Goal: Task Accomplishment & Management: Manage account settings

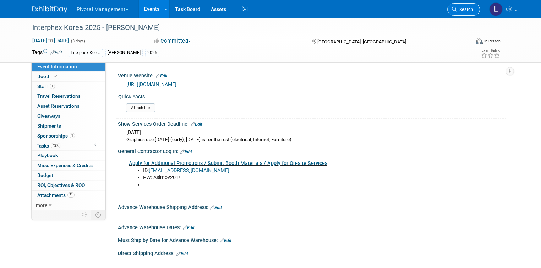
click at [471, 10] on span "Search" at bounding box center [465, 9] width 16 height 5
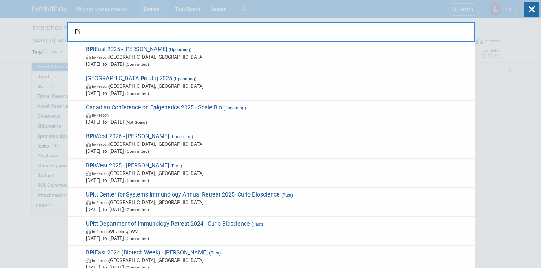
type input "P"
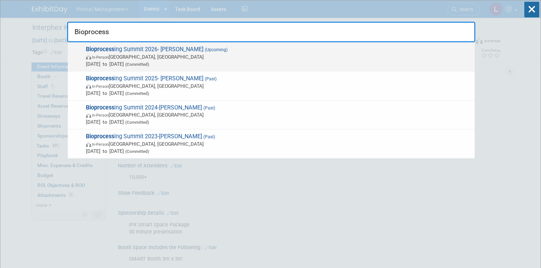
type input "Bioprocess"
click at [141, 55] on span "In-Person Boston, MA" at bounding box center [278, 56] width 385 height 7
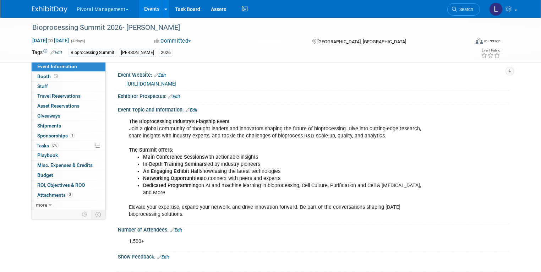
click at [175, 37] on button "Committed" at bounding box center [173, 40] width 42 height 7
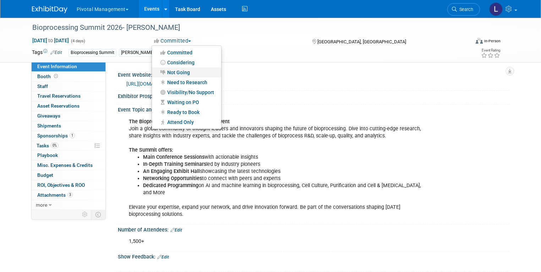
click at [179, 69] on link "Not Going" at bounding box center [186, 72] width 69 height 10
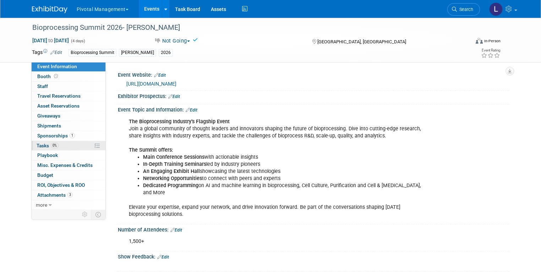
click at [38, 148] on span "Tasks 0%" at bounding box center [48, 146] width 22 height 6
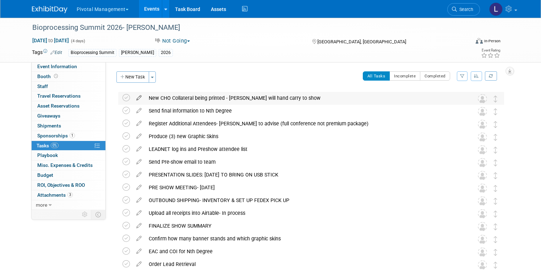
click at [133, 96] on icon at bounding box center [139, 96] width 12 height 9
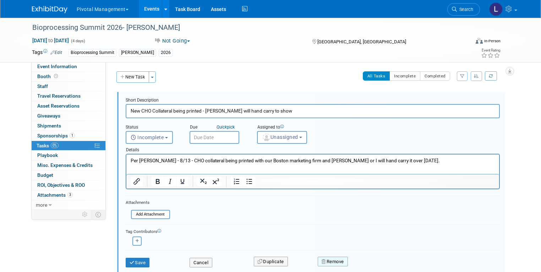
click at [339, 259] on button "Remove" at bounding box center [333, 262] width 30 height 10
click at [374, 262] on link "Yes" at bounding box center [372, 263] width 21 height 11
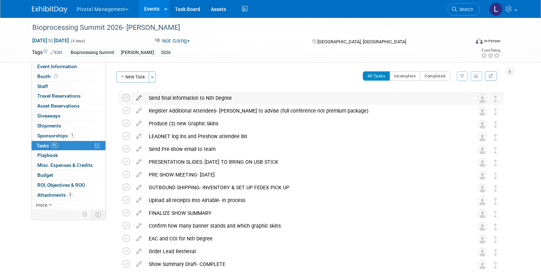
click at [133, 97] on icon at bounding box center [139, 96] width 12 height 9
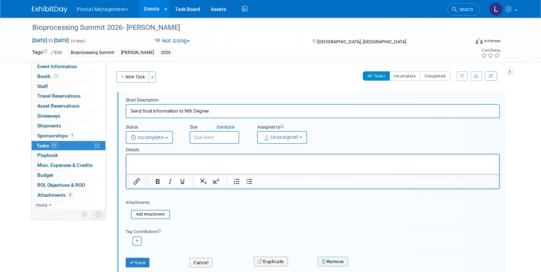
click at [339, 258] on button "Remove" at bounding box center [333, 262] width 30 height 10
click at [371, 263] on link "Yes" at bounding box center [372, 263] width 21 height 11
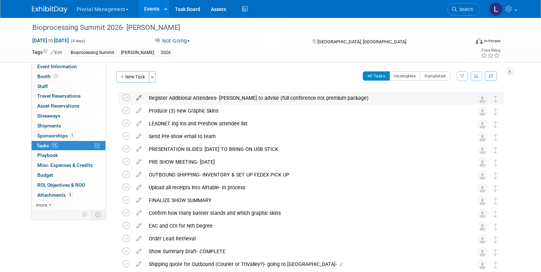
click at [136, 96] on icon at bounding box center [139, 96] width 12 height 9
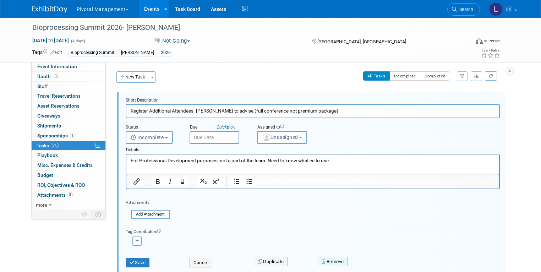
click at [347, 260] on button "Remove" at bounding box center [333, 262] width 30 height 10
click at [363, 263] on link "Yes" at bounding box center [372, 263] width 21 height 11
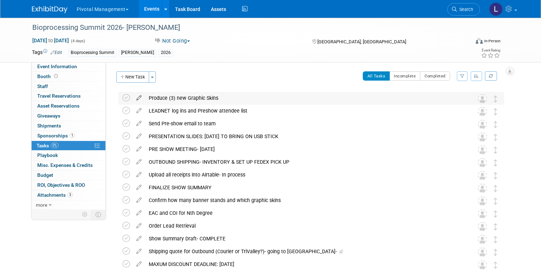
click at [133, 97] on icon at bounding box center [139, 96] width 12 height 9
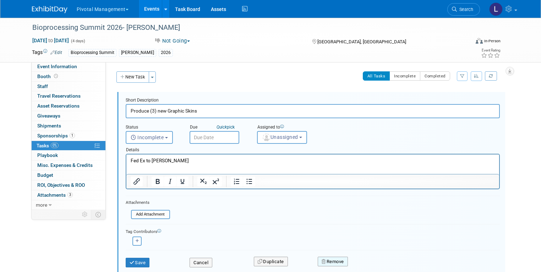
click at [337, 261] on button "Remove" at bounding box center [333, 262] width 30 height 10
click at [367, 262] on icon at bounding box center [368, 264] width 4 height 4
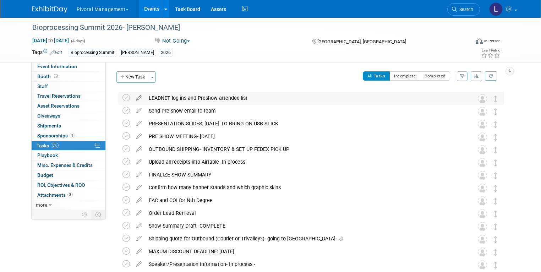
click at [133, 96] on icon at bounding box center [139, 96] width 12 height 9
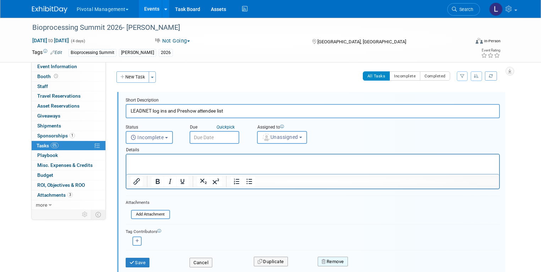
click at [342, 262] on button "Remove" at bounding box center [333, 262] width 30 height 10
click at [372, 262] on link "Yes" at bounding box center [372, 263] width 21 height 11
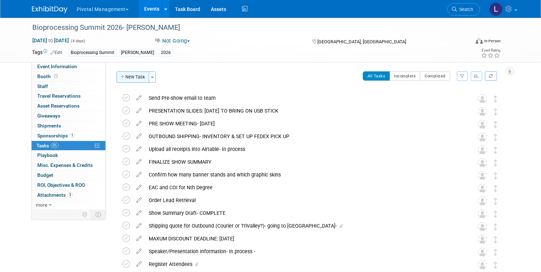
click at [132, 74] on button "New Task" at bounding box center [132, 76] width 33 height 11
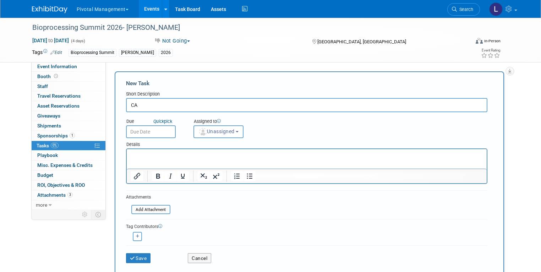
type input "C"
type input "8/26/25- CANCELLED"
click at [220, 159] on html at bounding box center [306, 154] width 360 height 10
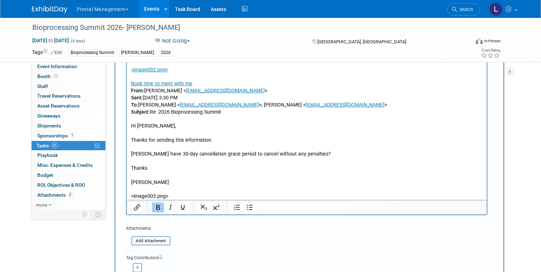
scroll to position [167, 0]
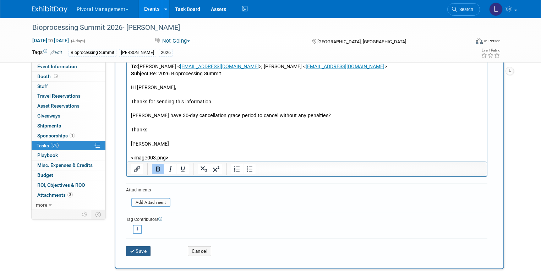
click at [142, 251] on button "Save" at bounding box center [138, 251] width 25 height 10
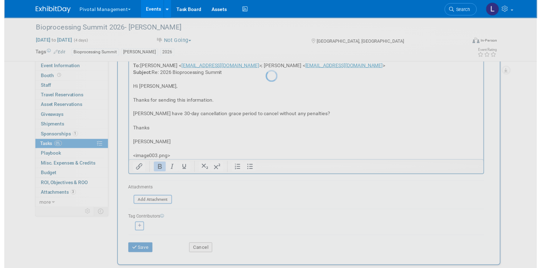
scroll to position [0, 0]
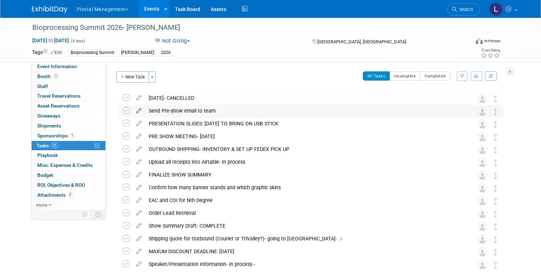
click at [133, 110] on icon at bounding box center [139, 109] width 12 height 9
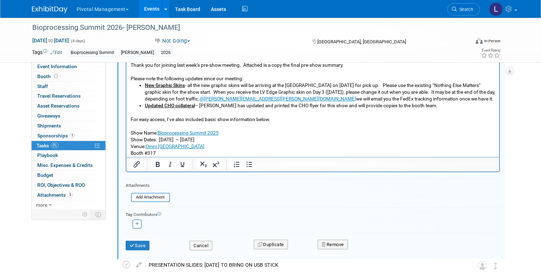
scroll to position [194, 0]
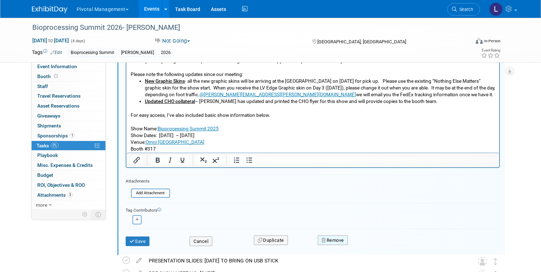
click at [335, 243] on button "Remove" at bounding box center [333, 240] width 30 height 10
click at [367, 245] on icon at bounding box center [368, 246] width 4 height 4
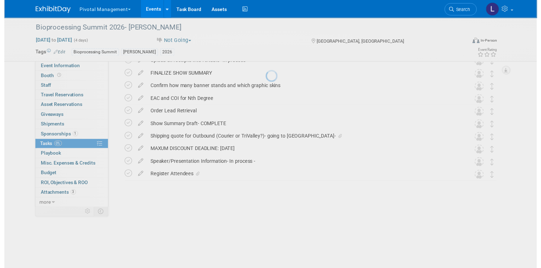
scroll to position [42, 0]
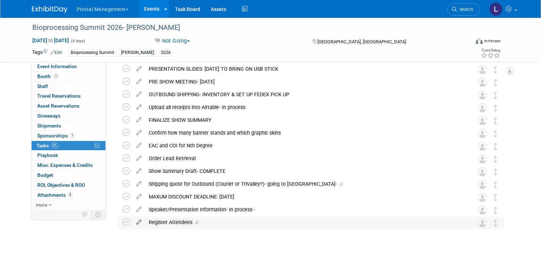
click at [134, 220] on icon at bounding box center [139, 220] width 12 height 9
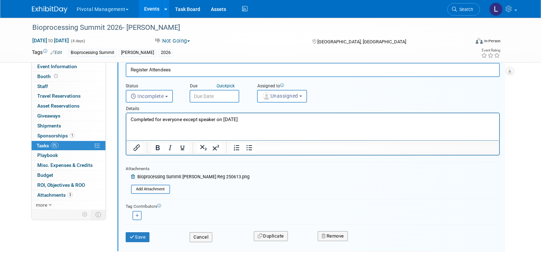
scroll to position [229, 0]
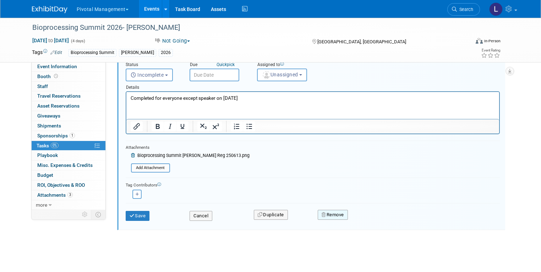
click at [344, 212] on button "Remove" at bounding box center [333, 215] width 30 height 10
click at [363, 217] on link "Yes" at bounding box center [372, 220] width 21 height 11
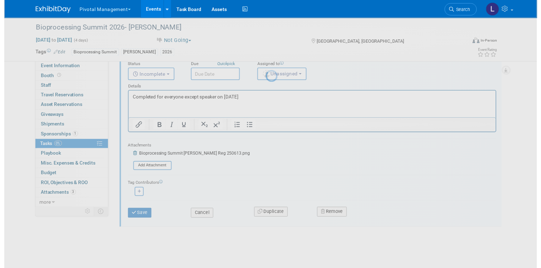
scroll to position [29, 0]
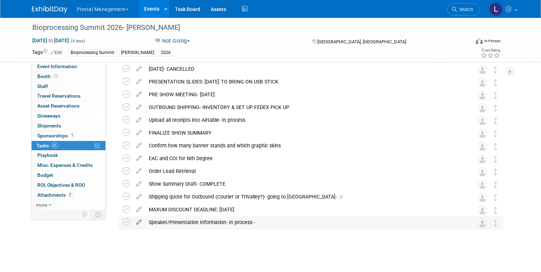
click at [133, 221] on icon at bounding box center [139, 220] width 12 height 9
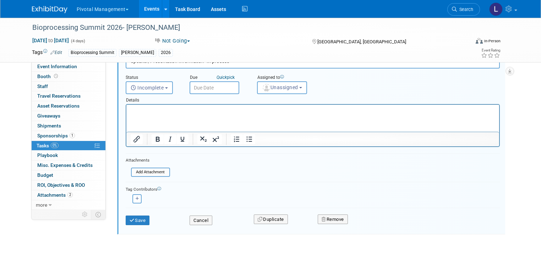
scroll to position [208, 0]
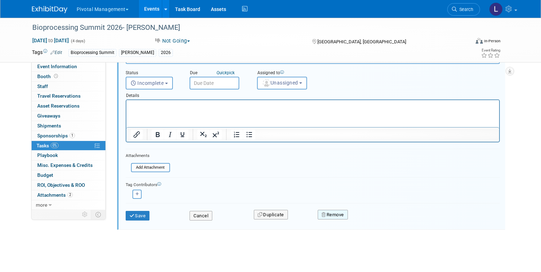
click at [333, 216] on button "Remove" at bounding box center [333, 215] width 30 height 10
click at [373, 215] on link "Yes" at bounding box center [372, 220] width 21 height 11
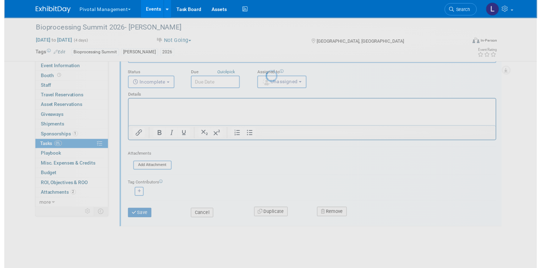
scroll to position [16, 0]
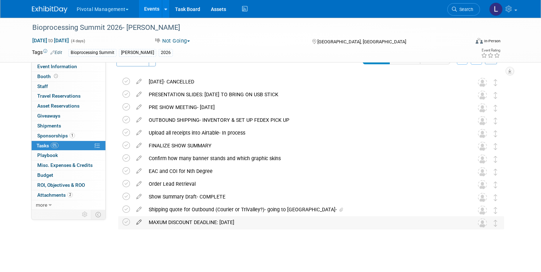
click at [135, 221] on icon at bounding box center [139, 220] width 12 height 9
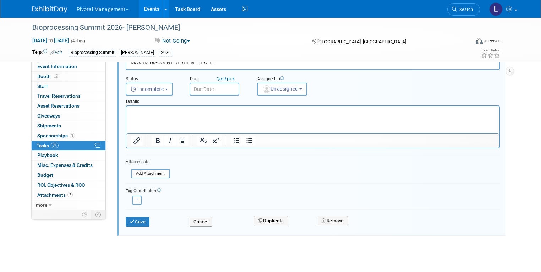
scroll to position [195, 0]
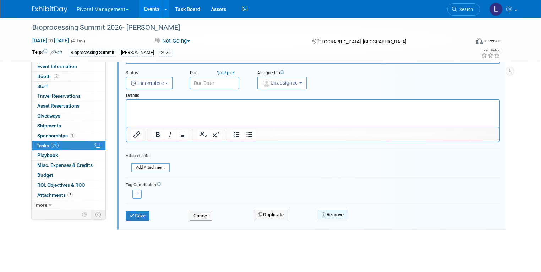
click at [335, 212] on button "Remove" at bounding box center [333, 215] width 30 height 10
click at [370, 219] on link "Yes" at bounding box center [372, 220] width 21 height 11
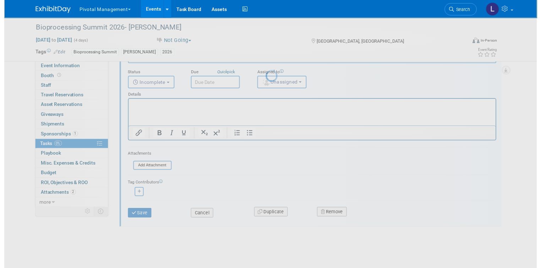
scroll to position [4, 0]
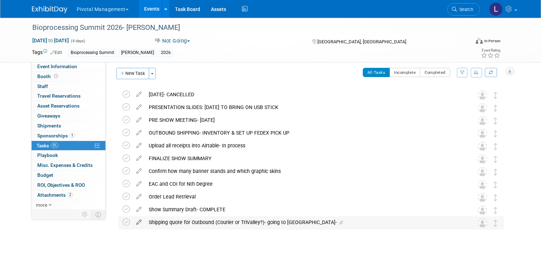
click at [133, 223] on icon at bounding box center [139, 220] width 12 height 9
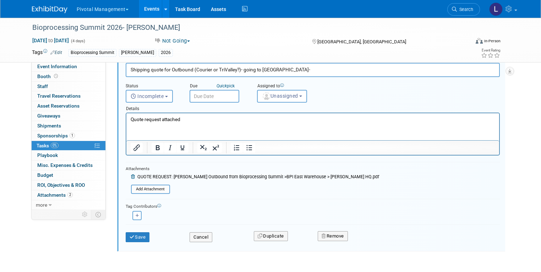
scroll to position [190, 0]
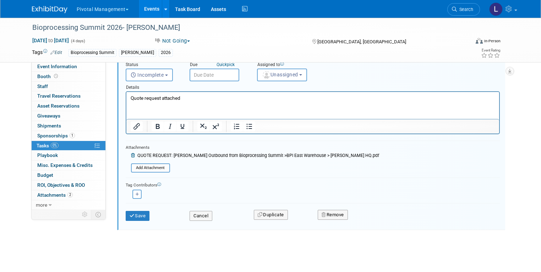
click at [340, 219] on div "Remove" at bounding box center [392, 214] width 160 height 17
click at [339, 213] on button "Remove" at bounding box center [333, 215] width 30 height 10
click at [377, 220] on link "Yes" at bounding box center [372, 220] width 21 height 11
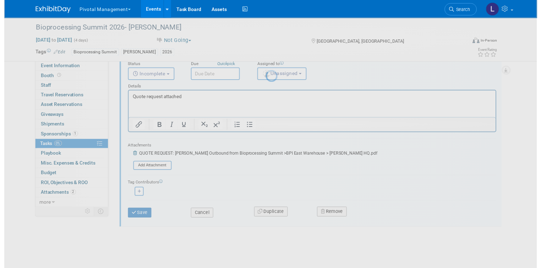
scroll to position [0, 0]
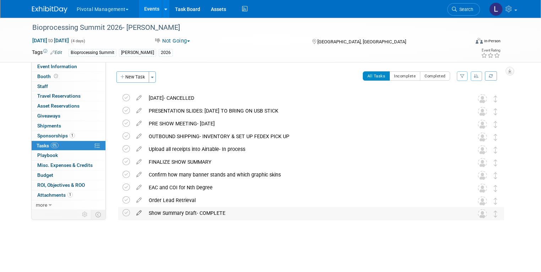
click at [134, 212] on icon at bounding box center [139, 211] width 12 height 9
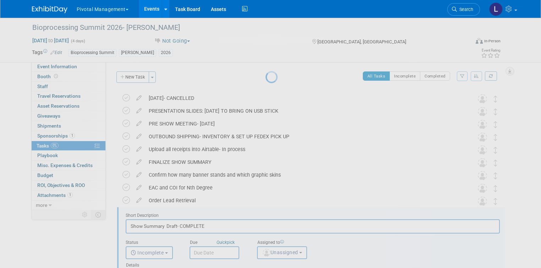
scroll to position [35, 0]
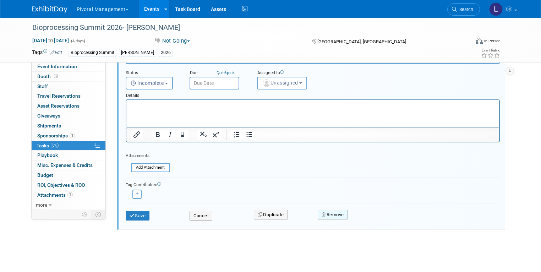
click at [326, 210] on button "Remove" at bounding box center [333, 215] width 30 height 10
click at [368, 219] on icon at bounding box center [368, 221] width 4 height 4
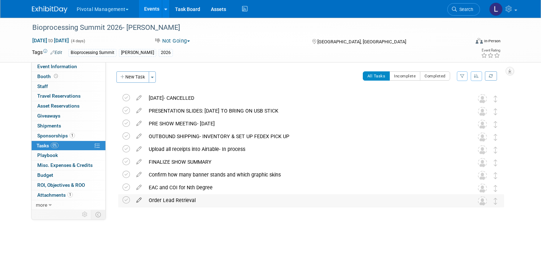
click at [134, 199] on icon at bounding box center [139, 198] width 12 height 9
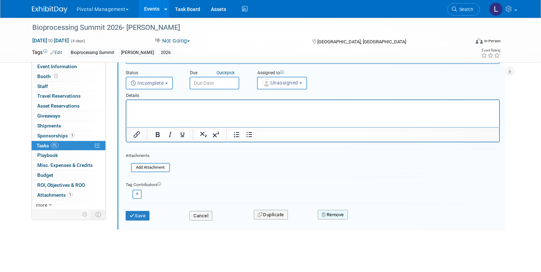
click at [337, 212] on button "Remove" at bounding box center [333, 215] width 30 height 10
click at [369, 215] on link "Yes" at bounding box center [372, 220] width 21 height 11
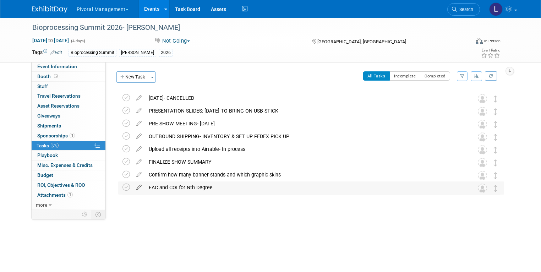
click at [135, 186] on icon at bounding box center [139, 185] width 12 height 9
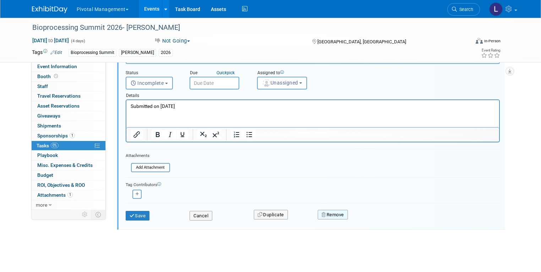
click at [320, 210] on button "Remove" at bounding box center [333, 215] width 30 height 10
click at [376, 216] on link "Yes" at bounding box center [372, 220] width 21 height 11
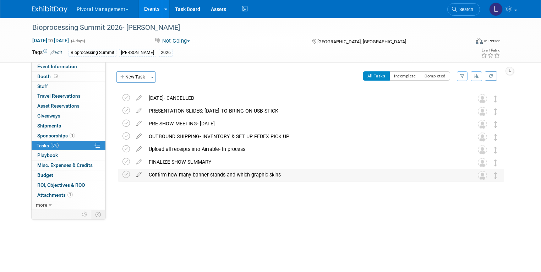
click at [135, 172] on icon at bounding box center [139, 173] width 12 height 9
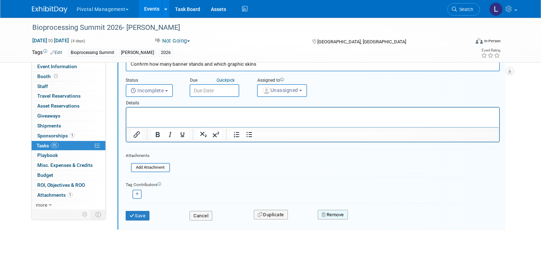
click at [338, 210] on button "Remove" at bounding box center [333, 215] width 30 height 10
click at [363, 219] on link "Yes" at bounding box center [372, 220] width 21 height 11
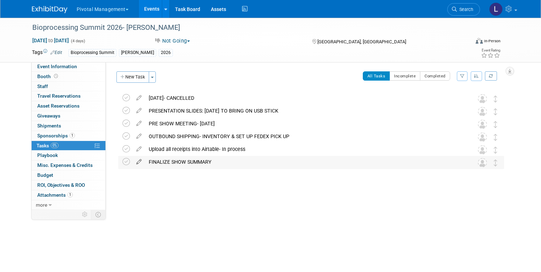
click at [134, 159] on icon at bounding box center [139, 160] width 12 height 9
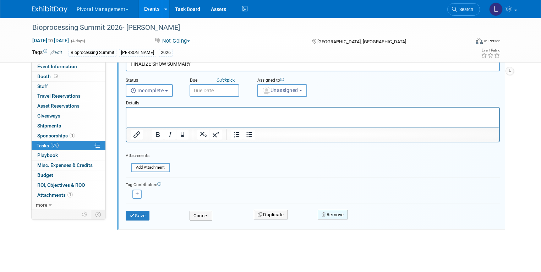
click at [340, 217] on button "Remove" at bounding box center [333, 215] width 30 height 10
drag, startPoint x: 360, startPoint y: 221, endPoint x: 368, endPoint y: 219, distance: 8.4
click at [360, 221] on div "Yes No" at bounding box center [382, 220] width 46 height 11
click at [368, 219] on icon at bounding box center [368, 221] width 4 height 4
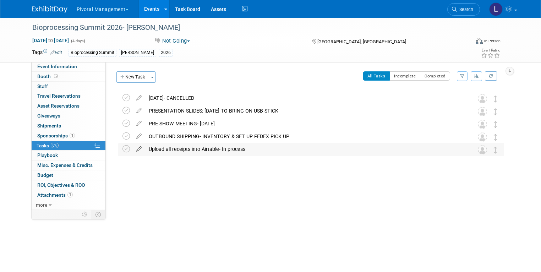
click at [134, 146] on icon at bounding box center [139, 147] width 12 height 9
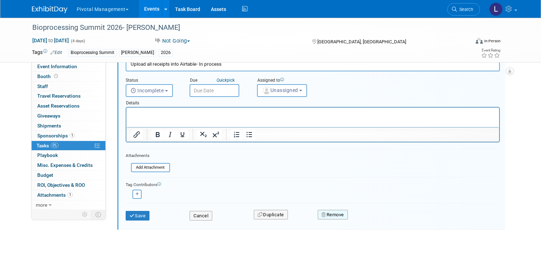
click at [332, 212] on button "Remove" at bounding box center [333, 215] width 30 height 10
click at [366, 219] on icon at bounding box center [368, 221] width 4 height 4
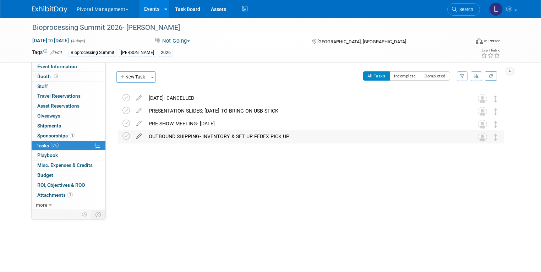
click at [133, 135] on icon at bounding box center [139, 134] width 12 height 9
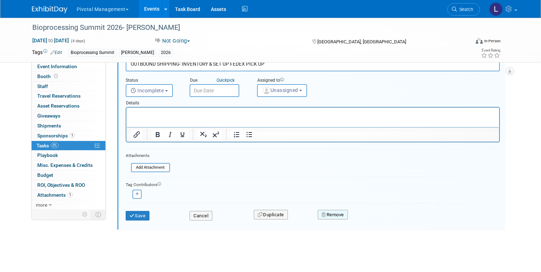
click at [344, 212] on button "Remove" at bounding box center [333, 215] width 30 height 10
click at [368, 220] on icon at bounding box center [368, 221] width 4 height 4
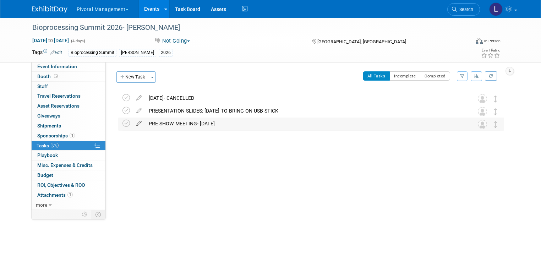
click at [133, 122] on icon at bounding box center [139, 121] width 12 height 9
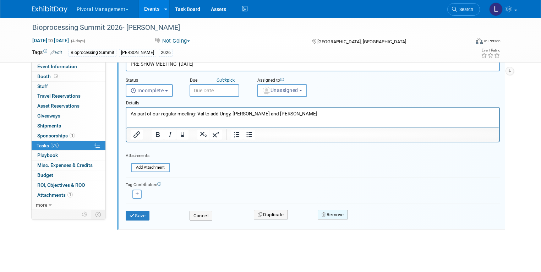
click at [344, 212] on button "Remove" at bounding box center [333, 215] width 30 height 10
click at [369, 219] on icon at bounding box center [368, 221] width 4 height 4
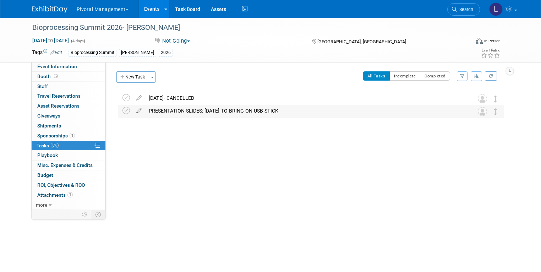
click at [133, 108] on icon at bounding box center [139, 109] width 12 height 9
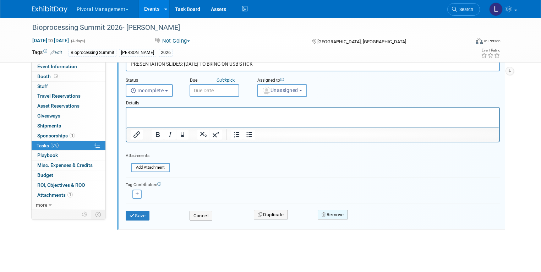
click at [343, 213] on button "Remove" at bounding box center [333, 215] width 30 height 10
click at [369, 217] on link "Yes" at bounding box center [372, 220] width 21 height 11
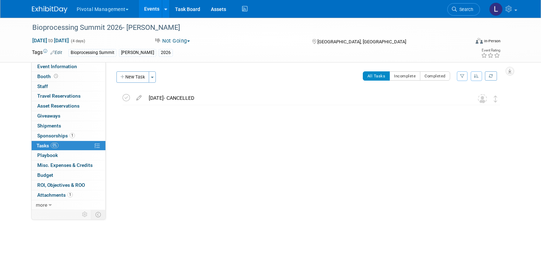
click at [411, 159] on div "Event Website: Edit https://www.bioprocessingsummit.com/ Exhibitor Prospectus: …" at bounding box center [308, 135] width 404 height 147
click at [37, 75] on span "Booth" at bounding box center [48, 76] width 22 height 6
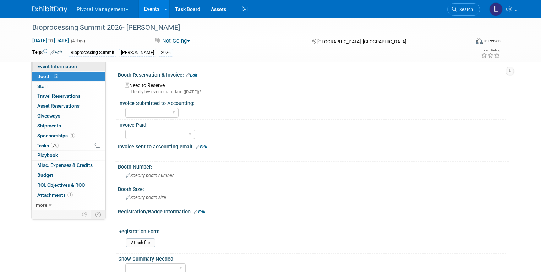
click at [40, 66] on span "Event Information" at bounding box center [57, 67] width 40 height 6
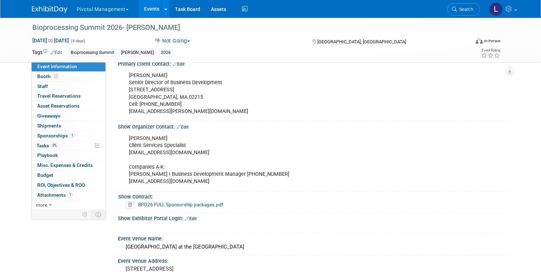
scroll to position [375, 0]
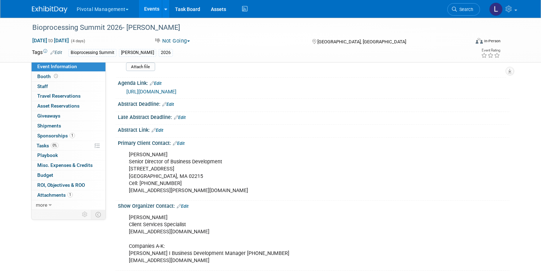
click at [188, 39] on button "Not Going" at bounding box center [172, 40] width 41 height 7
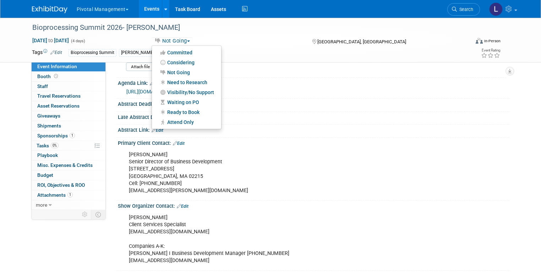
click at [252, 44] on div "Not Going Committed Considering Not Going Need to Research Visibility/No Suppor…" at bounding box center [226, 41] width 149 height 8
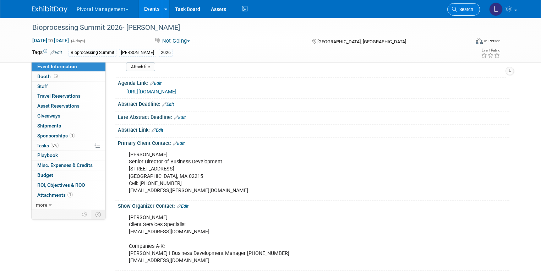
click at [465, 8] on span "Search" at bounding box center [465, 9] width 16 height 5
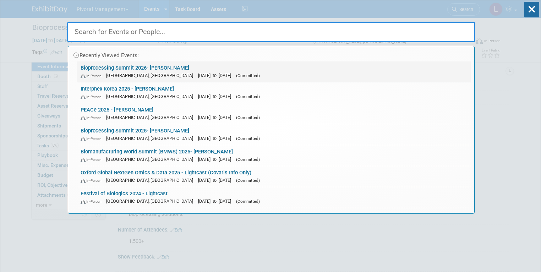
click at [102, 72] on div "In-Person Boston, MA Aug 10, 2026 to Aug 13, 2026 (Committed)" at bounding box center [274, 75] width 386 height 7
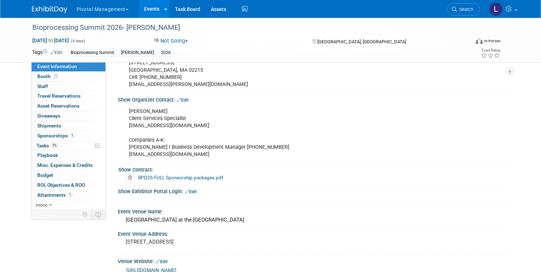
scroll to position [487, 0]
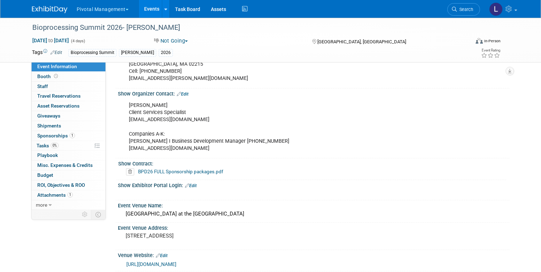
click at [146, 169] on link "BPD26 FULL Sponsorship packages.pdf" at bounding box center [180, 172] width 85 height 6
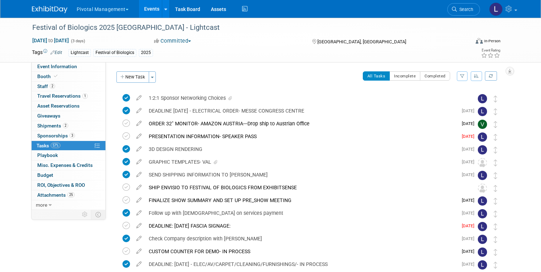
scroll to position [157, 0]
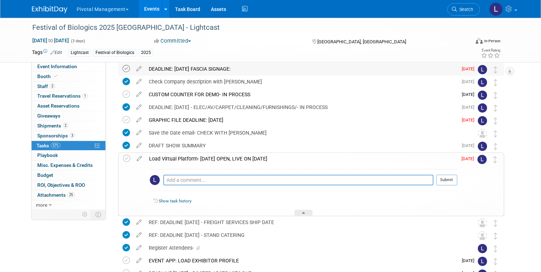
click at [122, 69] on icon at bounding box center [125, 68] width 7 height 7
click at [123, 120] on icon at bounding box center [125, 119] width 7 height 7
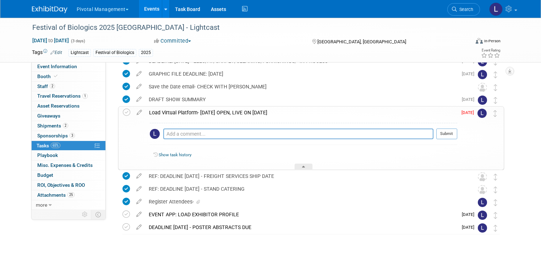
scroll to position [208, 0]
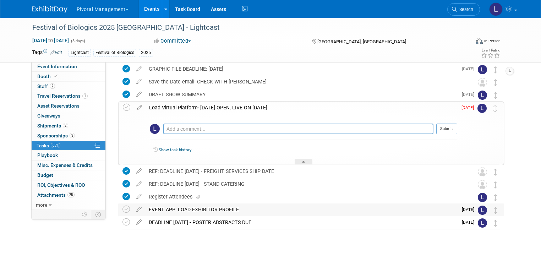
click at [178, 209] on div "EVENT APP: LOAD EXHIBITOR PROFILE" at bounding box center [301, 209] width 312 height 12
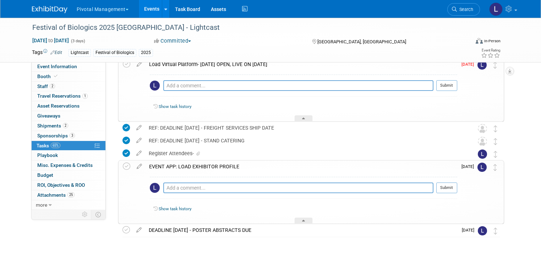
scroll to position [259, 0]
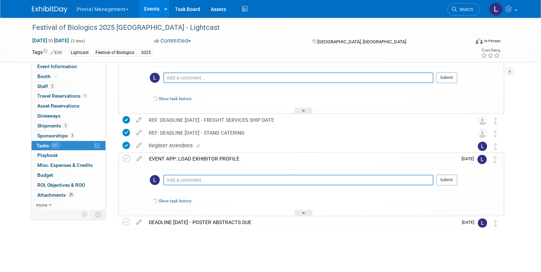
click at [257, 245] on div "Festival of Biologics 2025 Basel - Lightcast Basel, Switzerland Sep 30, 2025 to…" at bounding box center [309, 44] width 389 height 425
click at [515, 78] on div "Event Information Event Info Booth Booth 2 Staff 2 Staff 1 Travel Reservations …" at bounding box center [271, 8] width 488 height 499
click at [512, 54] on div "Festival of Biologics 2025 Basel - Lightcast Sep 30, 2025 to Oct 2, 2025 (3 day…" at bounding box center [271, 40] width 488 height 44
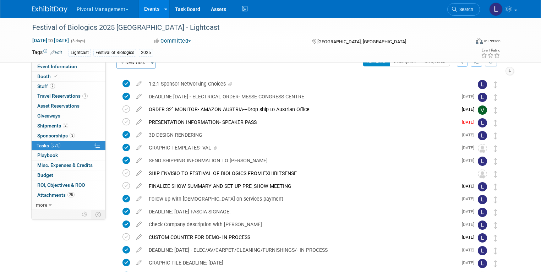
scroll to position [0, 0]
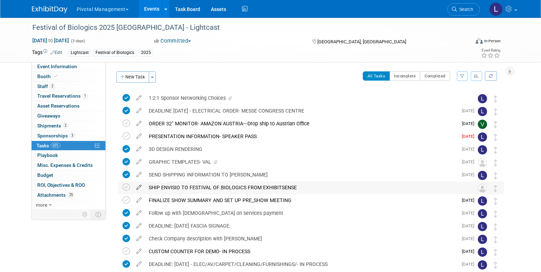
click at [133, 188] on icon at bounding box center [139, 185] width 12 height 9
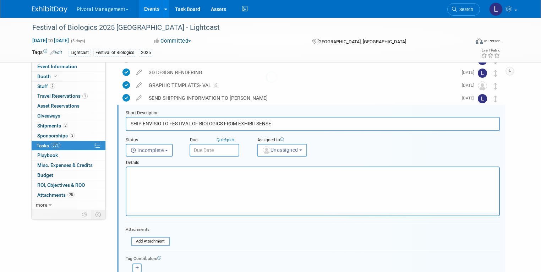
scroll to position [77, 0]
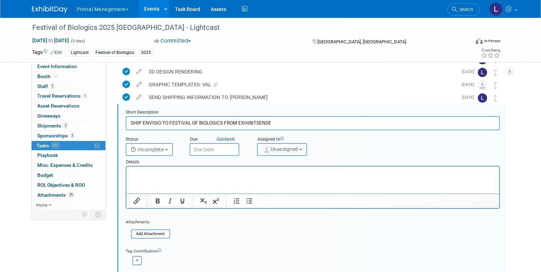
click at [281, 148] on span "Unassigned" at bounding box center [280, 149] width 36 height 6
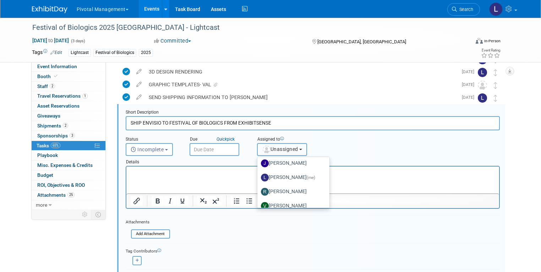
scroll to position [50, 0]
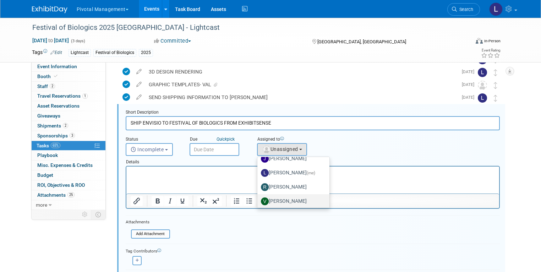
click at [282, 201] on label "[PERSON_NAME]" at bounding box center [291, 201] width 61 height 11
click at [258, 201] on input "[PERSON_NAME]" at bounding box center [256, 200] width 5 height 5
select select "1fc024ac-9dd8-4e91-b407-e518b2e44265"
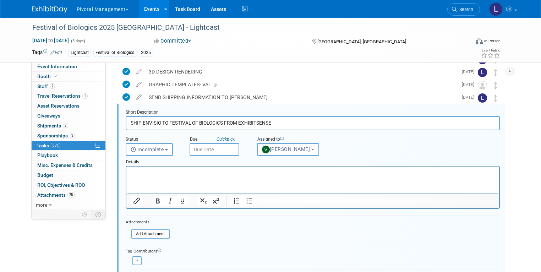
click at [206, 150] on input "text" at bounding box center [215, 149] width 50 height 13
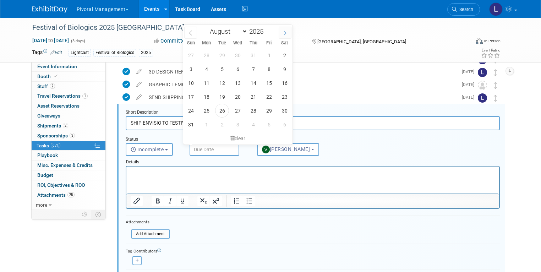
click at [284, 34] on icon at bounding box center [285, 33] width 5 height 5
select select "8"
click at [239, 53] on span "3" at bounding box center [238, 55] width 14 height 14
type input "Sep 3, 2025"
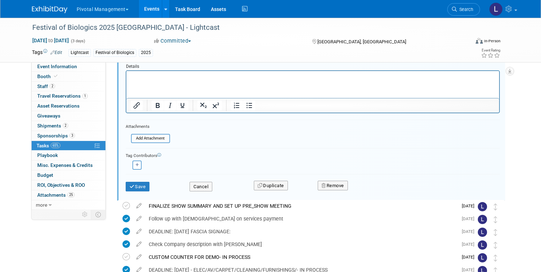
scroll to position [174, 0]
click at [137, 189] on button "Save" at bounding box center [138, 186] width 24 height 10
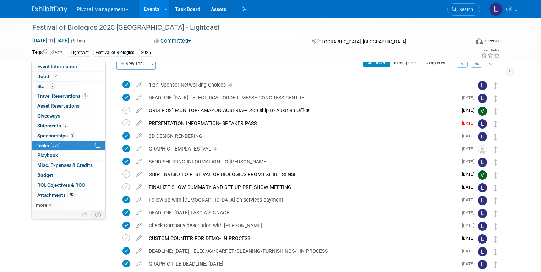
scroll to position [0, 0]
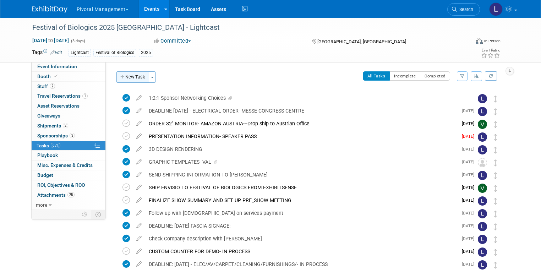
click at [132, 76] on button "New Task" at bounding box center [132, 76] width 33 height 11
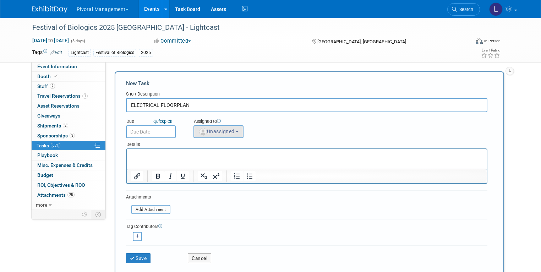
type input "ELECTRICAL FLOORPLAN"
click at [220, 128] on span "Unassigned" at bounding box center [216, 131] width 36 height 6
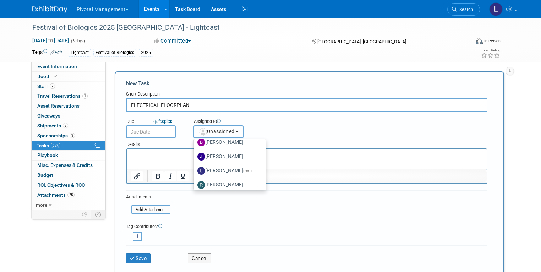
scroll to position [37, 0]
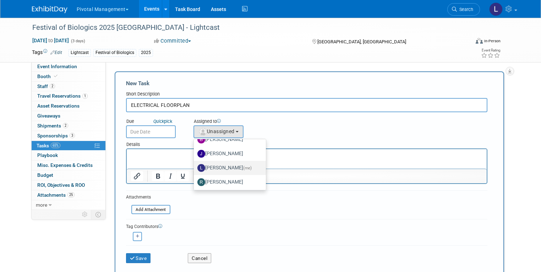
click at [243, 167] on span "(me)" at bounding box center [247, 167] width 9 height 5
click at [195, 167] on input "Leslie Pelton (me)" at bounding box center [192, 167] width 5 height 5
select select "dc5d874d-e65f-4397-9ee7-21f806dbe4f5"
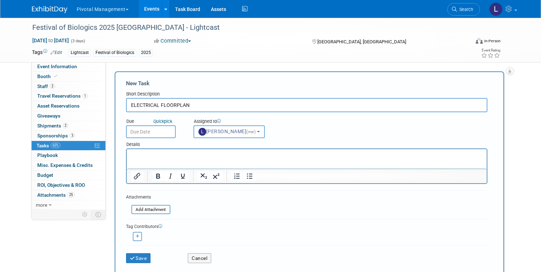
click at [133, 130] on input "text" at bounding box center [151, 131] width 50 height 13
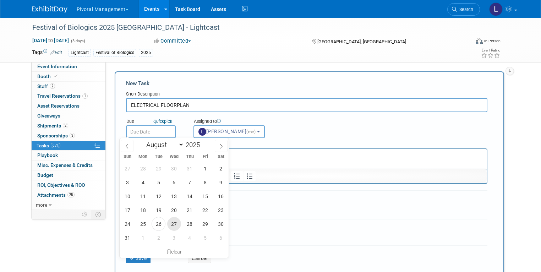
click at [178, 221] on span "27" at bounding box center [174, 224] width 14 height 14
type input "Aug 27, 2025"
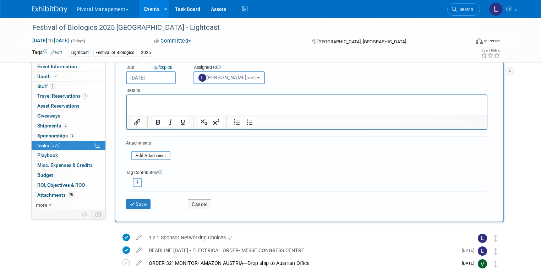
scroll to position [71, 0]
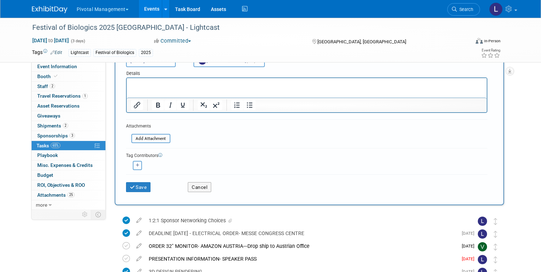
click at [147, 186] on div "Save" at bounding box center [152, 184] width 62 height 15
click at [136, 186] on button "Save" at bounding box center [138, 187] width 25 height 10
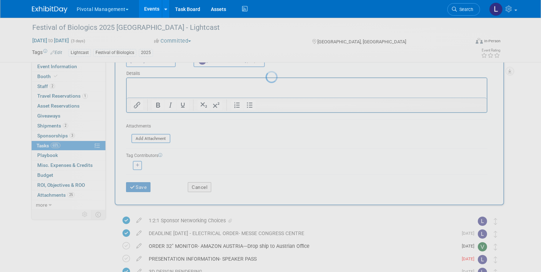
scroll to position [0, 0]
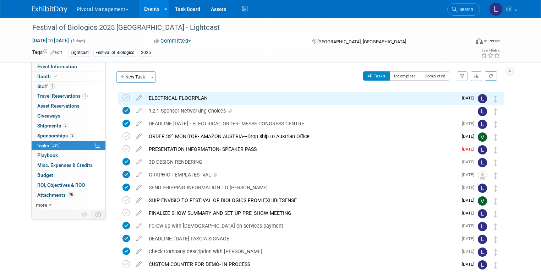
click at [116, 71] on div "Event Website: Edit https://www.terrapinn.com/conference/festival-of-biologics/…" at bounding box center [308, 135] width 404 height 147
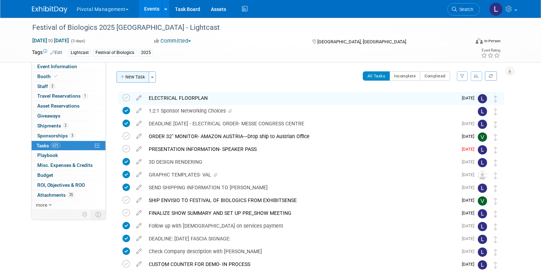
click at [117, 73] on button "New Task" at bounding box center [132, 76] width 33 height 11
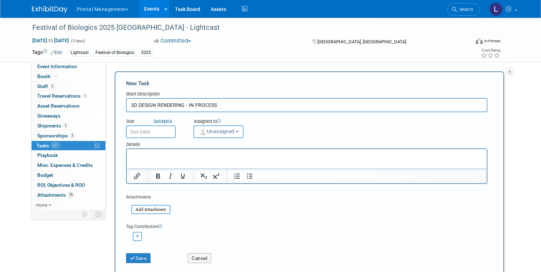
type input "3D DESIGN RENDERING - IN PROCESS"
click at [208, 121] on div "Assigned to" at bounding box center [234, 121] width 82 height 7
click at [215, 132] on span "Unassigned" at bounding box center [216, 131] width 36 height 6
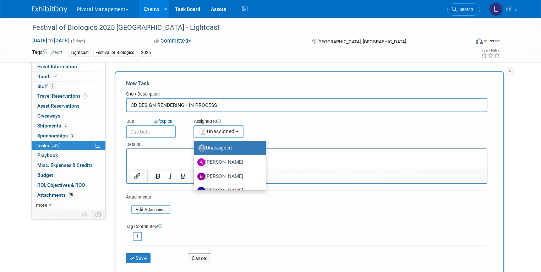
scroll to position [33, 0]
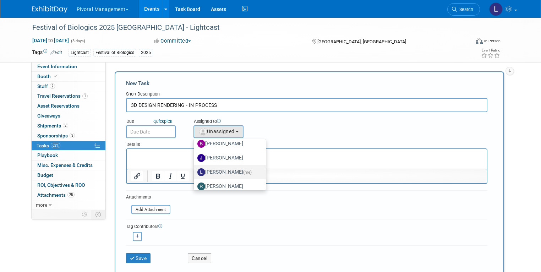
click at [225, 176] on label "Leslie Pelton (me)" at bounding box center [227, 171] width 61 height 11
click at [195, 174] on input "Leslie Pelton (me)" at bounding box center [192, 171] width 5 height 5
select select "dc5d874d-e65f-4397-9ee7-21f806dbe4f5"
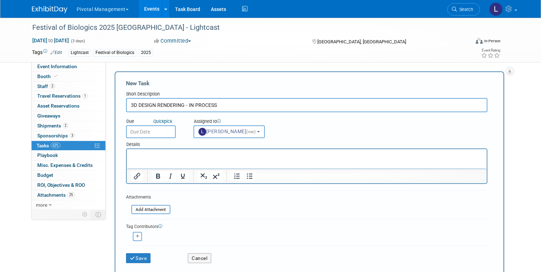
click at [136, 121] on div "Due Quick pick" at bounding box center [154, 121] width 57 height 7
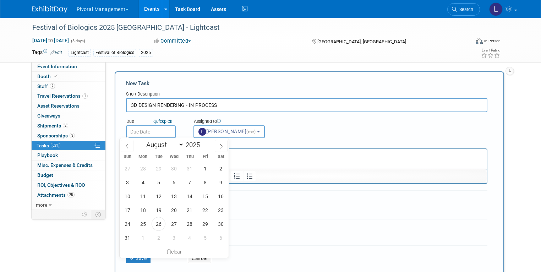
click at [138, 129] on input "text" at bounding box center [151, 131] width 50 height 13
click at [175, 225] on span "27" at bounding box center [174, 224] width 14 height 14
type input "Aug 27, 2025"
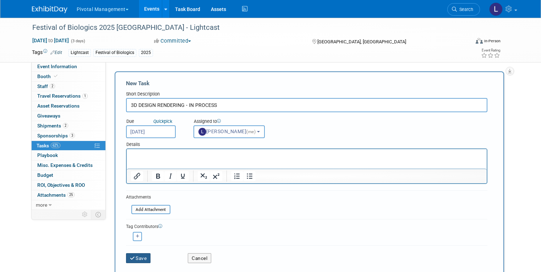
drag, startPoint x: 128, startPoint y: 260, endPoint x: 365, endPoint y: 198, distance: 244.6
click at [128, 260] on button "Save" at bounding box center [138, 258] width 25 height 10
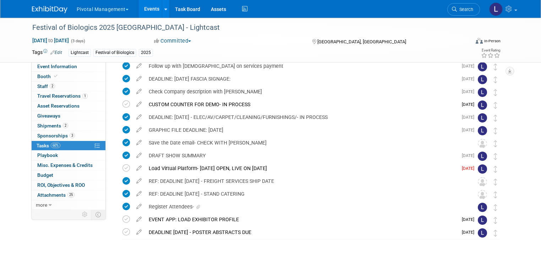
scroll to position [182, 0]
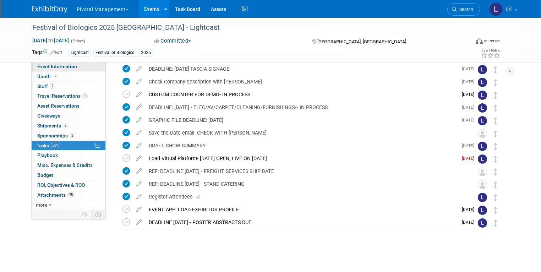
click at [41, 65] on span "Event Information" at bounding box center [57, 67] width 40 height 6
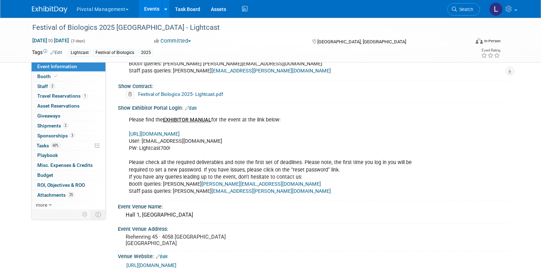
scroll to position [687, 0]
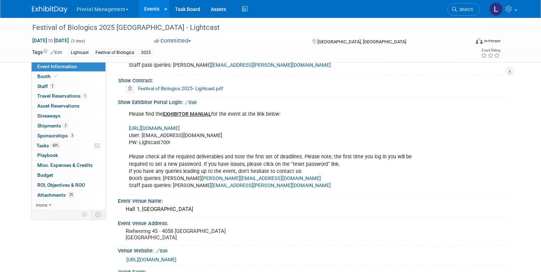
click at [180, 126] on link "https://www.terrapinn.com/em/" at bounding box center [154, 128] width 51 height 6
click at [37, 143] on span "Tasks 60%" at bounding box center [49, 146] width 24 height 6
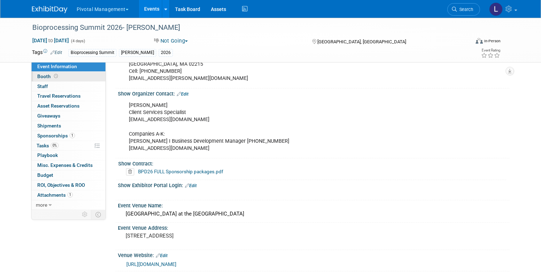
click at [54, 78] on icon at bounding box center [56, 76] width 4 height 4
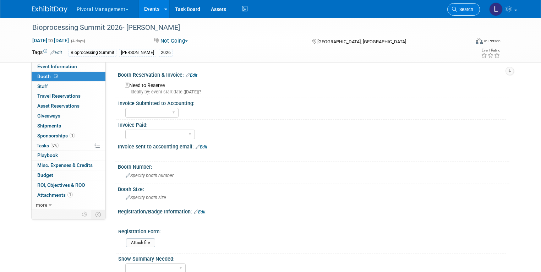
click at [473, 10] on span "Search" at bounding box center [465, 9] width 16 height 5
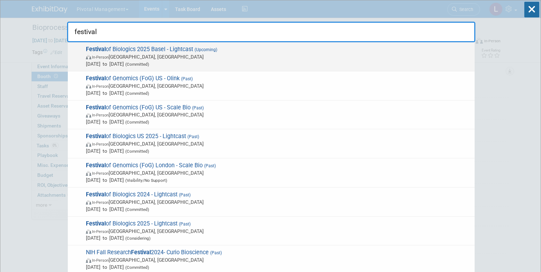
type input "festival"
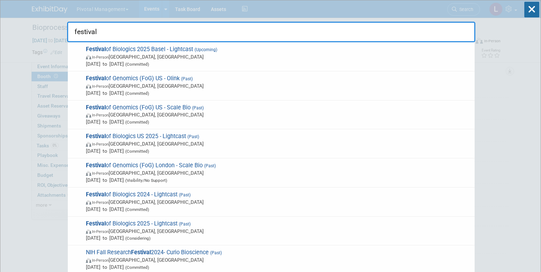
drag, startPoint x: 134, startPoint y: 66, endPoint x: 138, endPoint y: 66, distance: 3.6
click at [134, 66] on span "[DATE] to [DATE] (Committed)" at bounding box center [278, 63] width 385 height 7
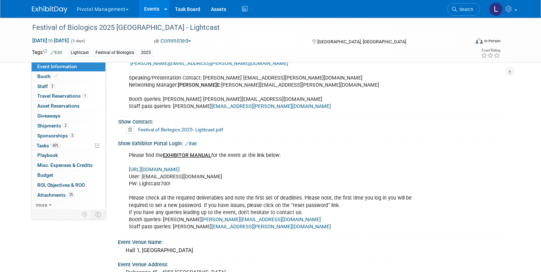
scroll to position [656, 0]
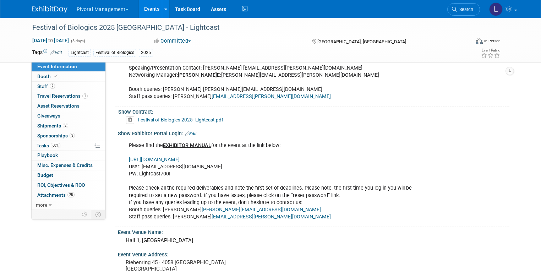
click at [205, 119] on link "Festival of Biologics 2025- Lightcast.pdf" at bounding box center [180, 120] width 85 height 6
click at [39, 76] on span "Booth" at bounding box center [48, 76] width 22 height 6
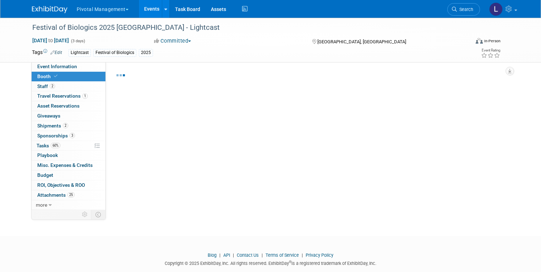
select select "Yes"
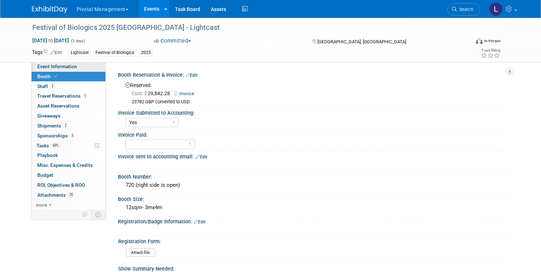
click at [63, 68] on span "Event Information" at bounding box center [57, 67] width 40 height 6
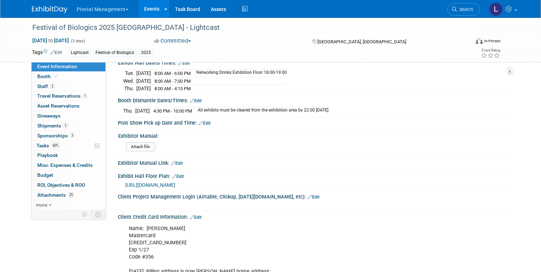
scroll to position [1515, 0]
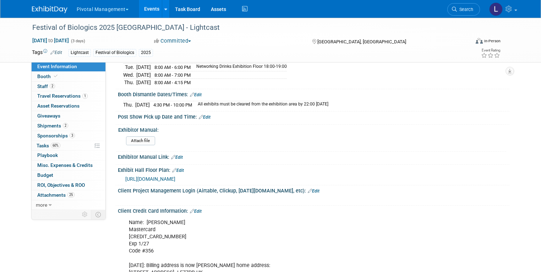
click at [175, 176] on span "https://www.terrapinn.com/conference/festival-of-biologics/Floor-plan.stm" at bounding box center [150, 179] width 50 height 6
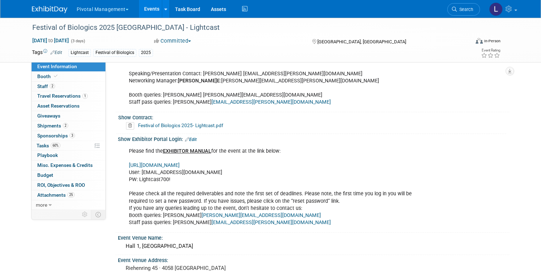
scroll to position [652, 0]
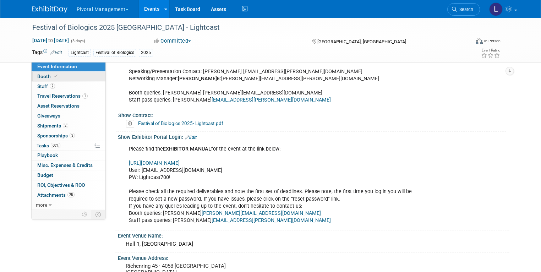
click at [37, 75] on span "Booth" at bounding box center [48, 76] width 22 height 6
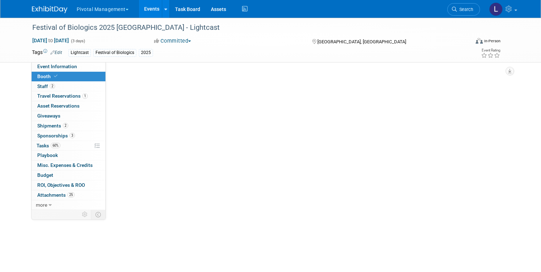
scroll to position [0, 0]
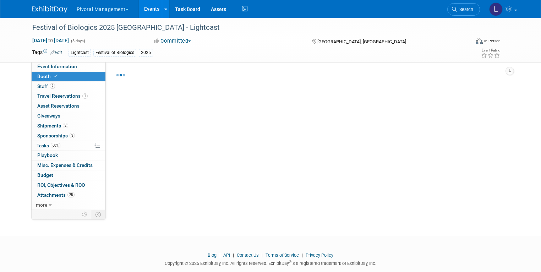
select select "Yes"
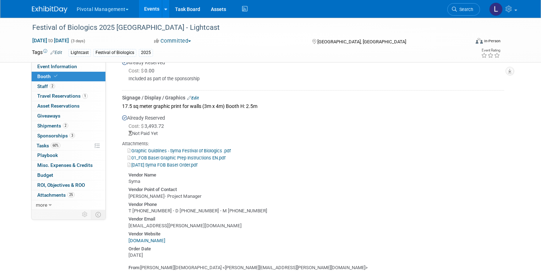
scroll to position [915, 0]
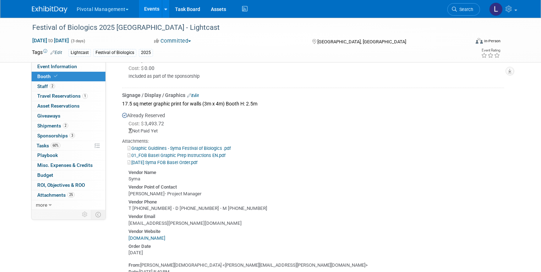
click at [205, 146] on link "Graphic Guidlines - Syma Festival of Biologics .pdf" at bounding box center [178, 148] width 103 height 5
click at [192, 153] on link "01_FOB Basel Graphic Prep Instructions EN.pdf" at bounding box center [176, 155] width 98 height 5
click at [183, 138] on div "Attachments:" at bounding box center [313, 141] width 382 height 6
click at [185, 146] on link "Graphic Guidlines - Syma Festival of Biologics .pdf" at bounding box center [178, 148] width 103 height 5
click at [184, 160] on link "2025-06-23 Syma FOB Basel Order.pdf" at bounding box center [162, 162] width 70 height 5
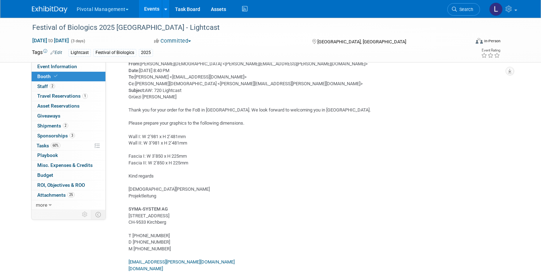
scroll to position [1136, 0]
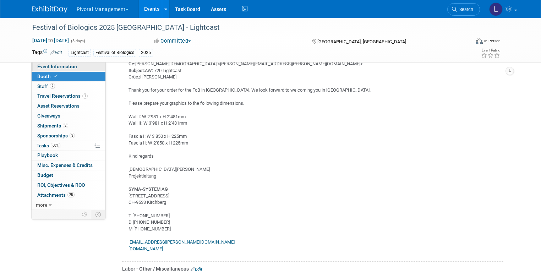
click at [62, 66] on span "Event Information" at bounding box center [57, 67] width 40 height 6
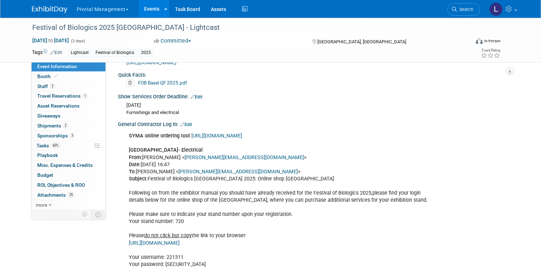
scroll to position [904, 0]
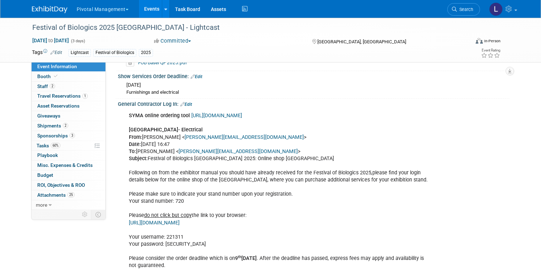
click at [201, 113] on link "https://syma-fob.ch/" at bounding box center [216, 116] width 51 height 6
